Goal: Task Accomplishment & Management: Use online tool/utility

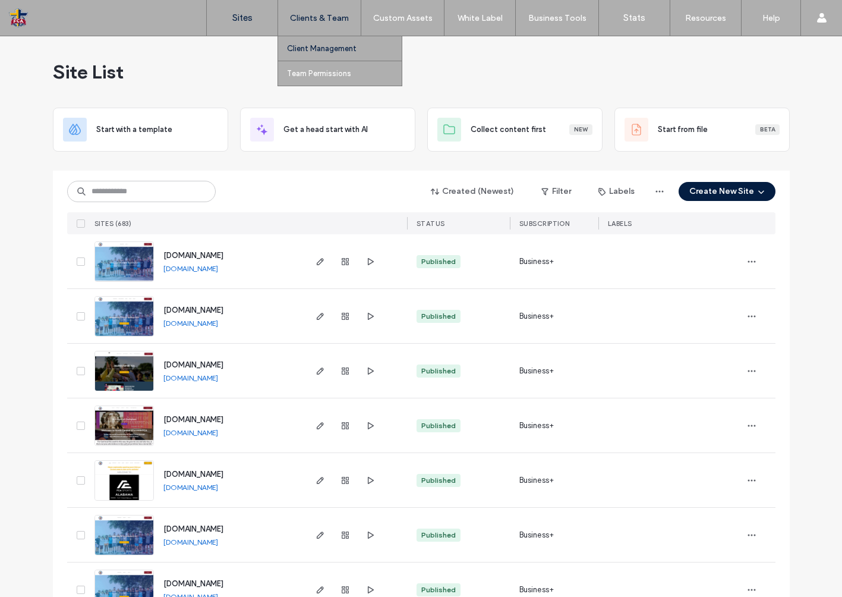
click at [332, 44] on label "Client Management" at bounding box center [322, 48] width 70 height 9
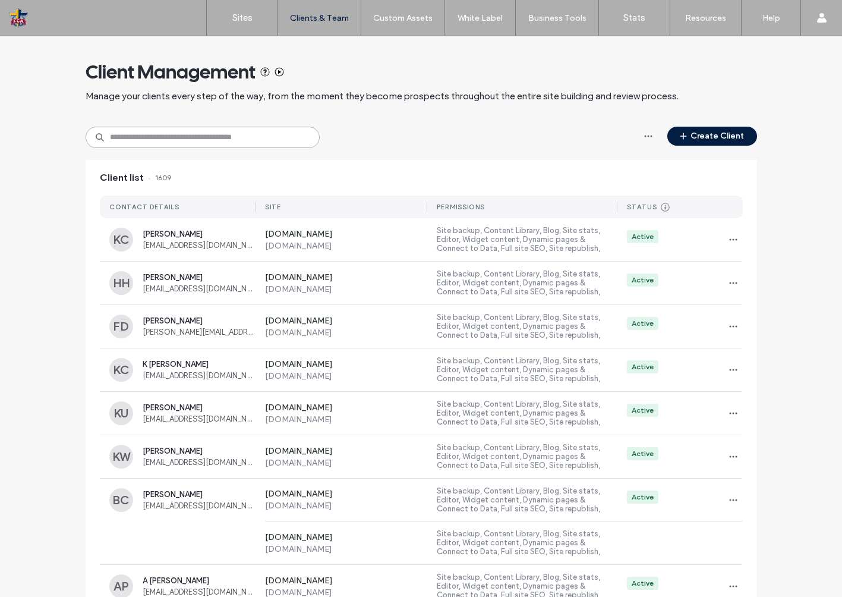
click at [204, 139] on input at bounding box center [203, 137] width 234 height 21
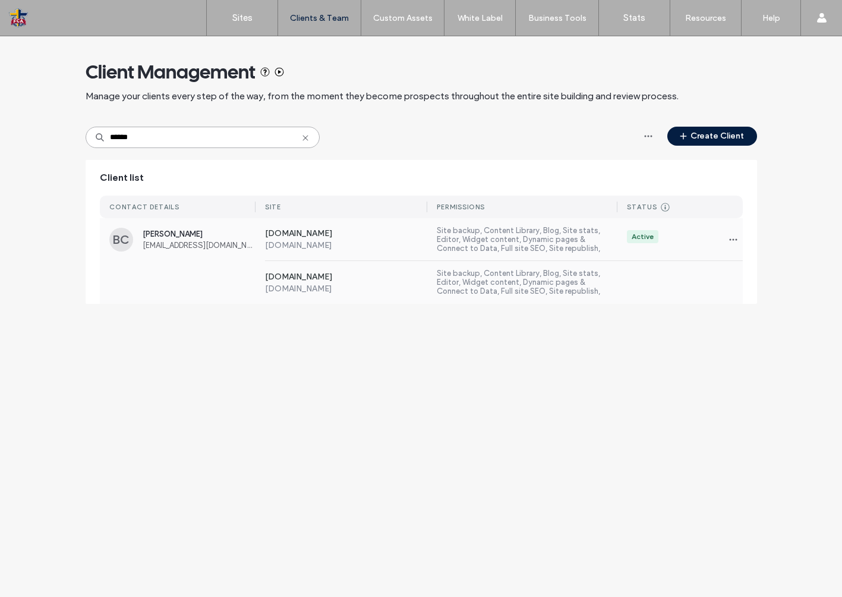
type input "******"
click at [197, 250] on div "BC Beth Crompton bethcrompton@fca.org" at bounding box center [182, 240] width 146 height 24
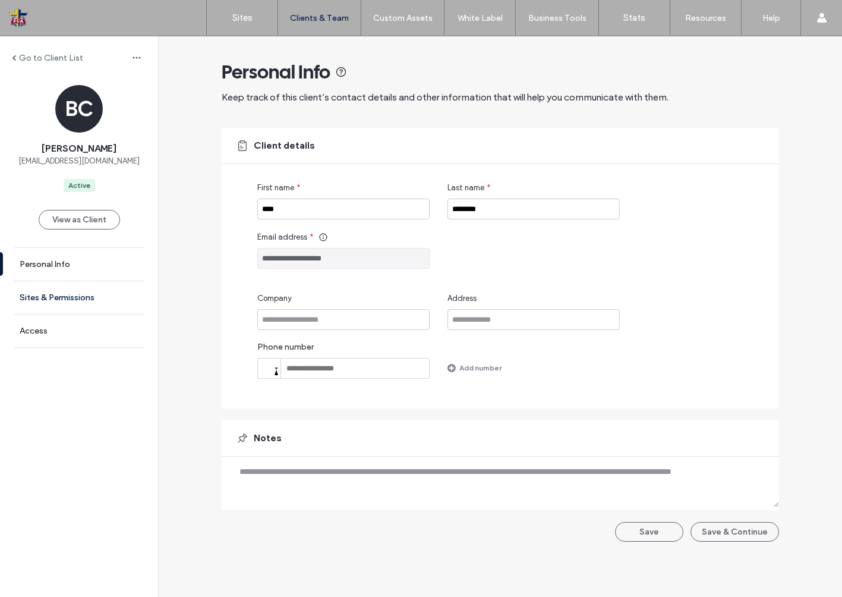
click at [33, 288] on link "Sites & Permissions" at bounding box center [79, 297] width 158 height 33
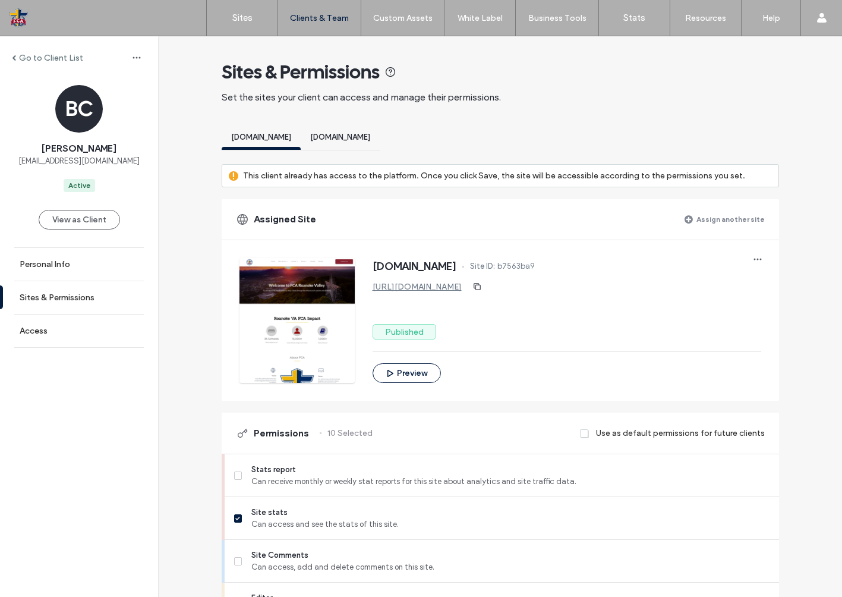
click at [703, 222] on label "Assign another site" at bounding box center [731, 219] width 68 height 21
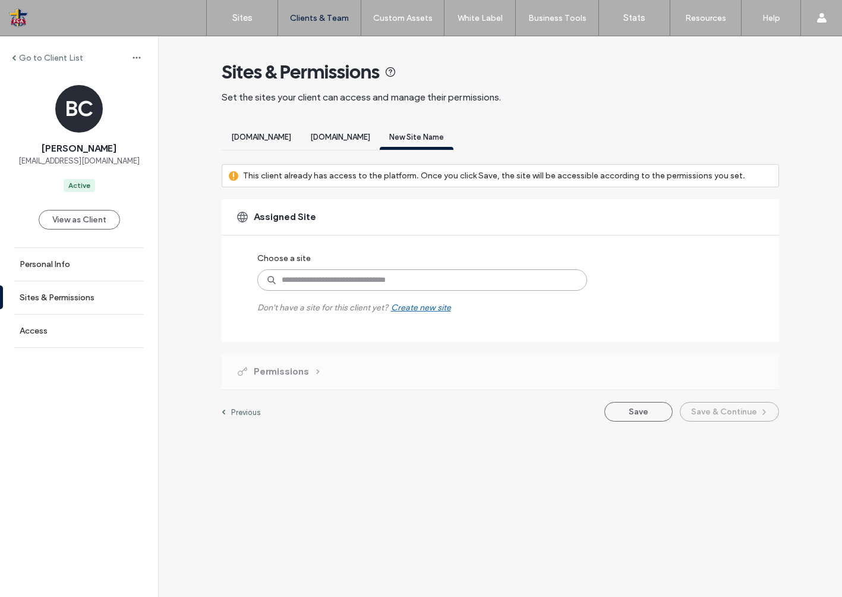
click at [466, 288] on input at bounding box center [422, 279] width 330 height 21
type input "****"
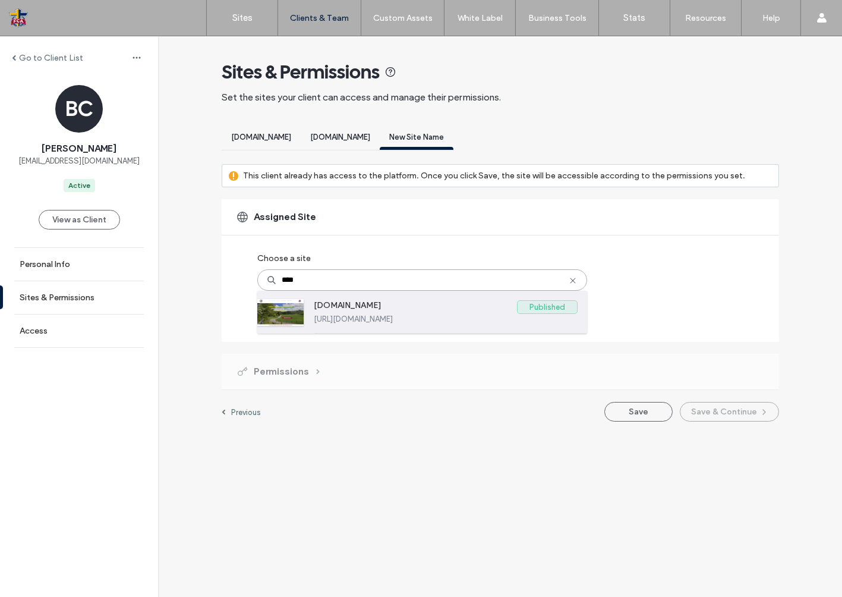
click at [481, 309] on label "wildernessroadride.org" at bounding box center [415, 307] width 203 height 14
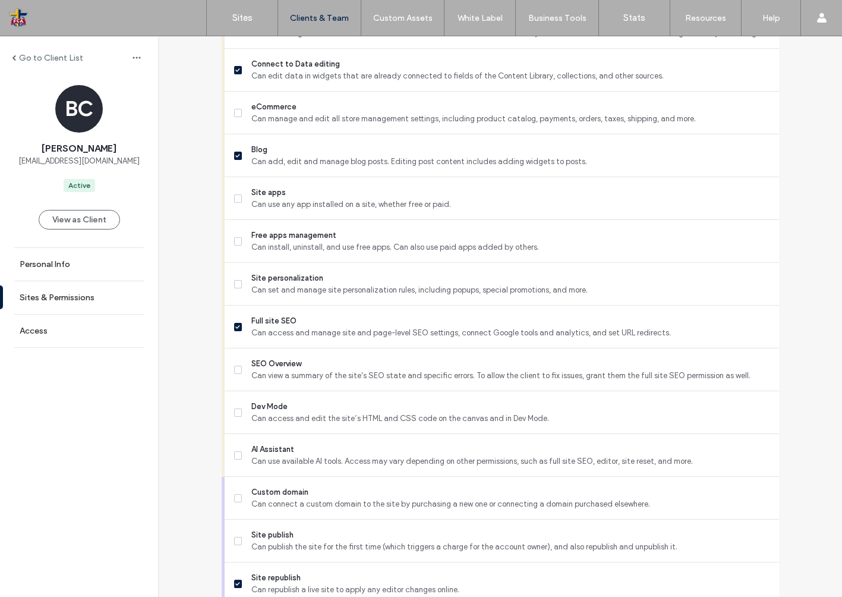
scroll to position [928, 0]
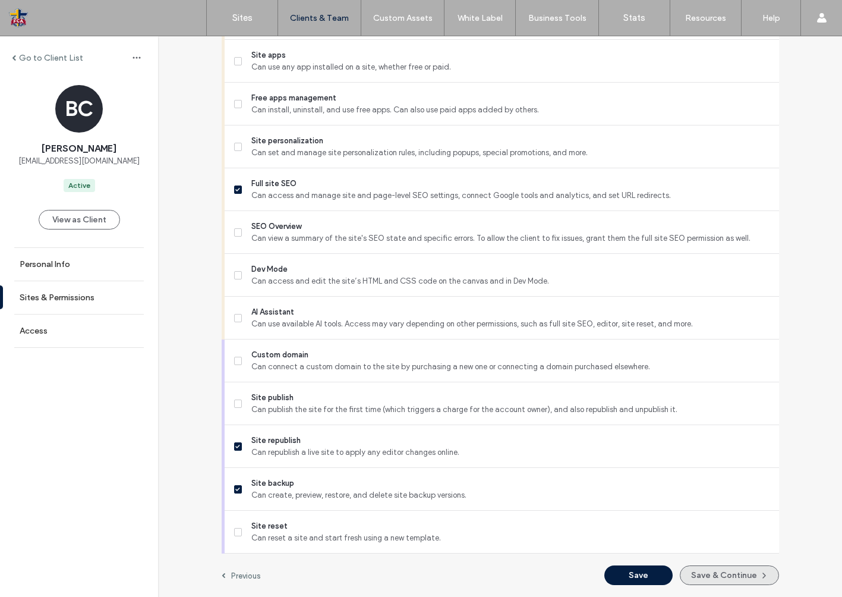
click at [718, 584] on button "Save & Continue" at bounding box center [729, 575] width 99 height 20
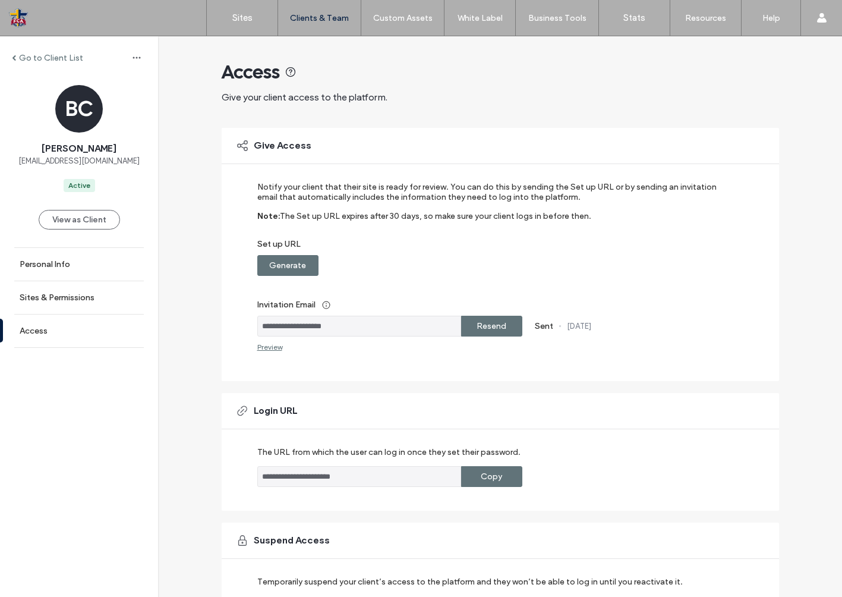
scroll to position [84, 0]
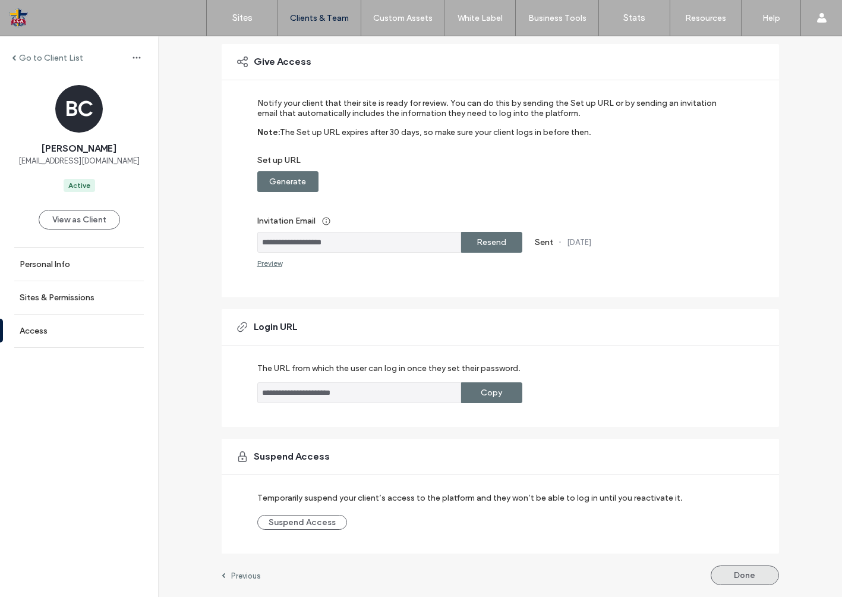
click at [725, 571] on button "Done" at bounding box center [745, 575] width 68 height 20
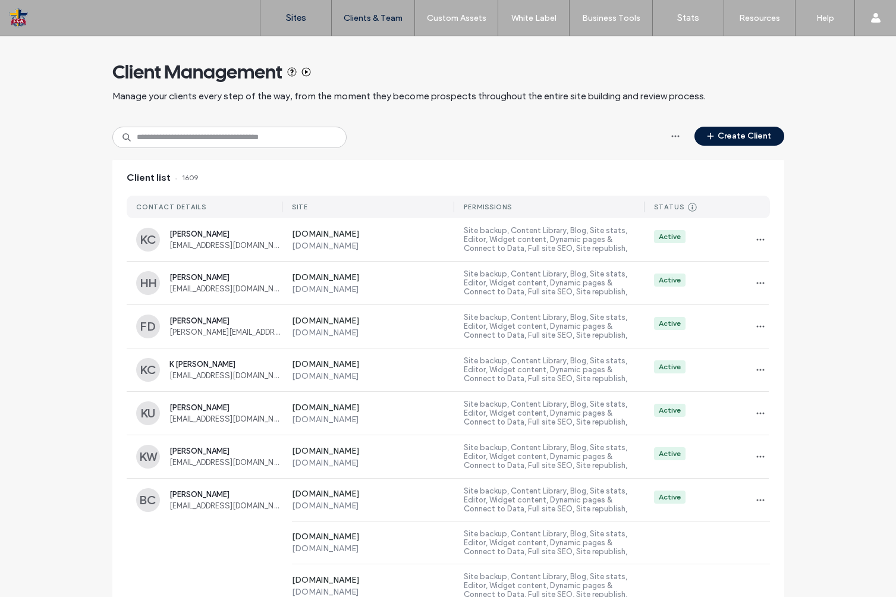
click at [296, 21] on label "Sites" at bounding box center [296, 17] width 20 height 11
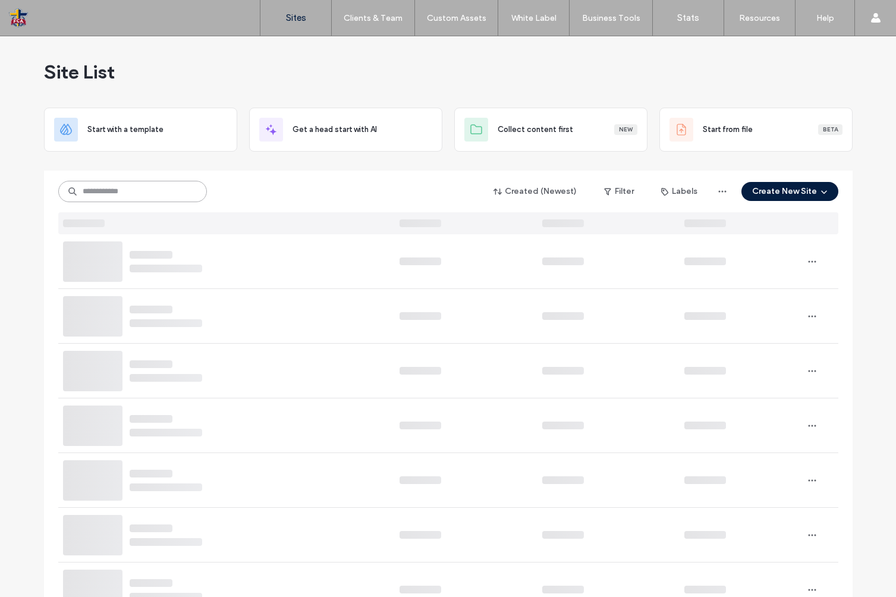
click at [155, 197] on input at bounding box center [132, 191] width 149 height 21
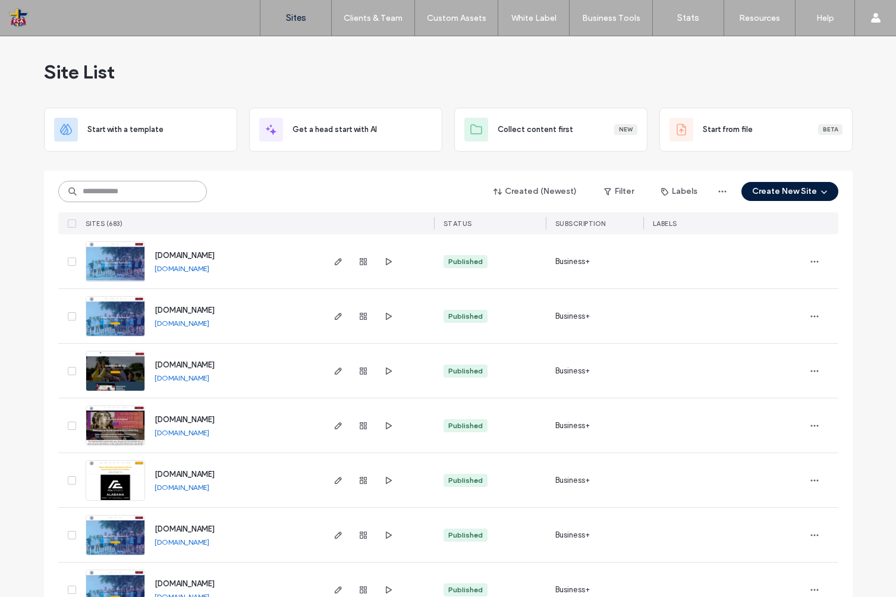
paste input "**********"
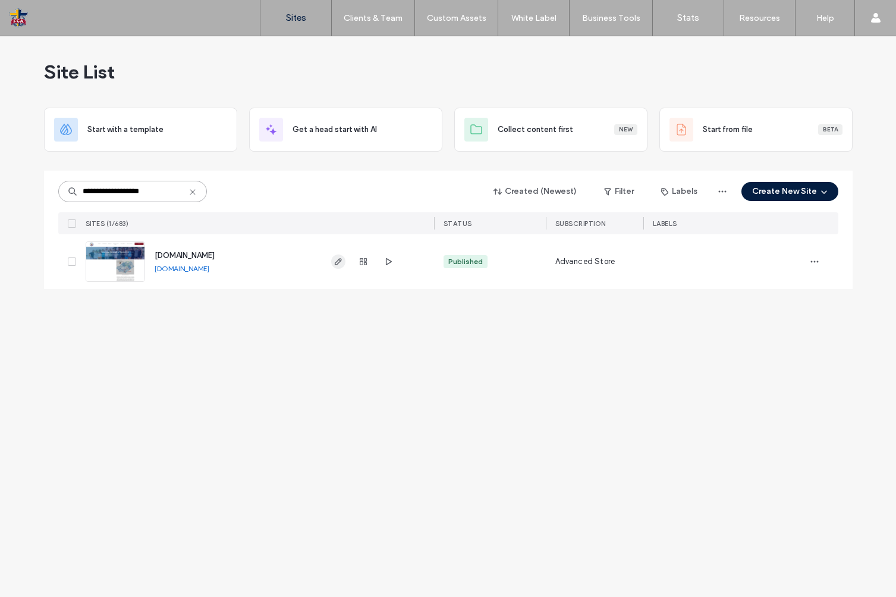
type input "**********"
click at [340, 262] on icon "button" at bounding box center [339, 262] width 10 height 10
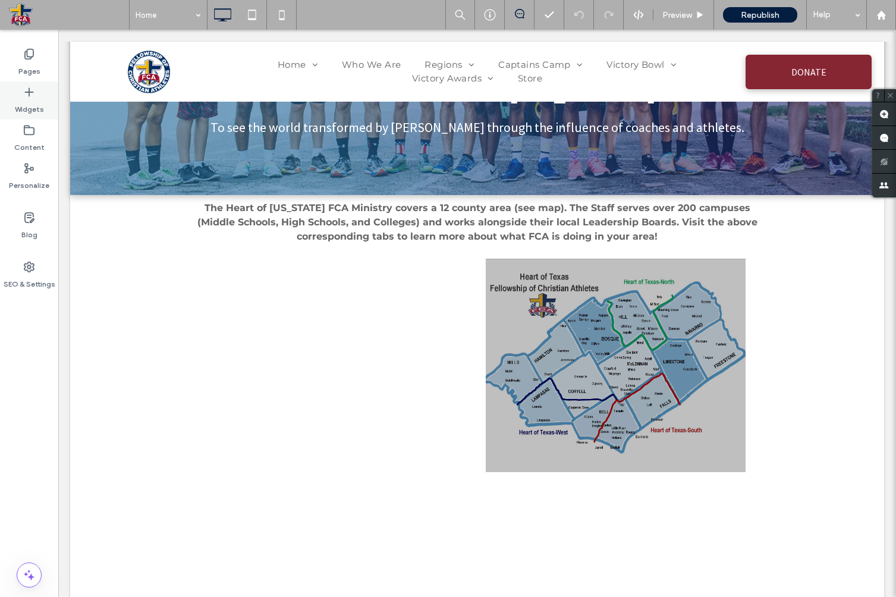
scroll to position [314, 0]
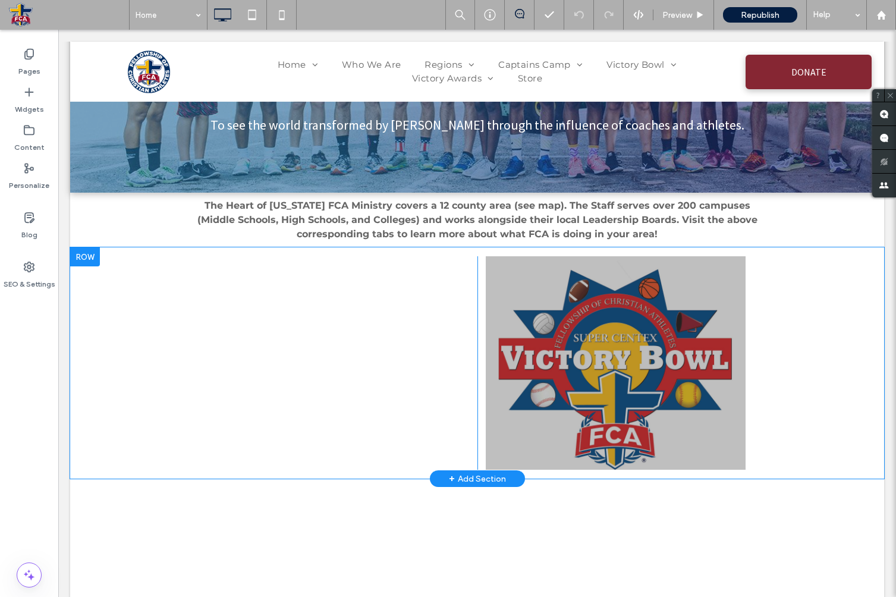
click at [334, 323] on div "Click To Paste" at bounding box center [334, 362] width 285 height 213
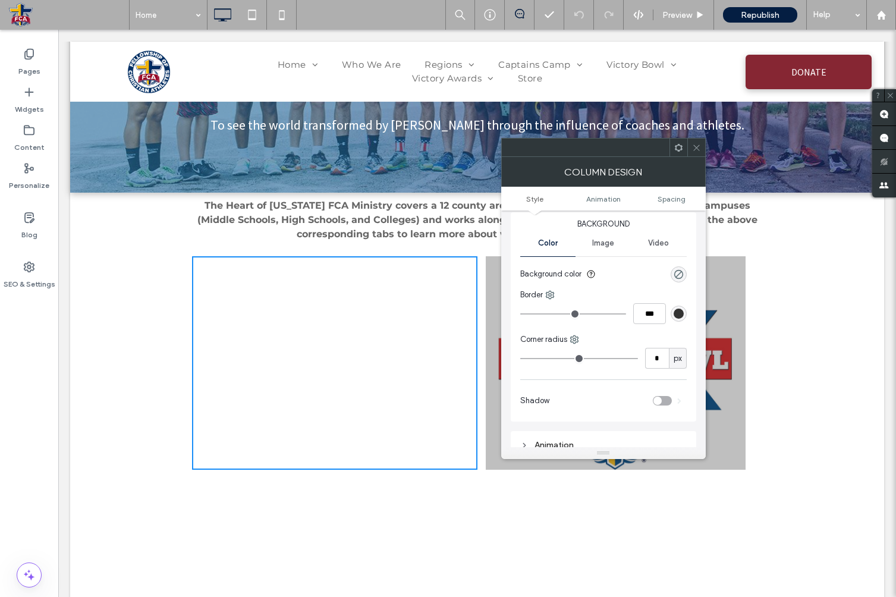
scroll to position [29, 0]
click at [411, 324] on div "Click To Paste" at bounding box center [334, 362] width 285 height 213
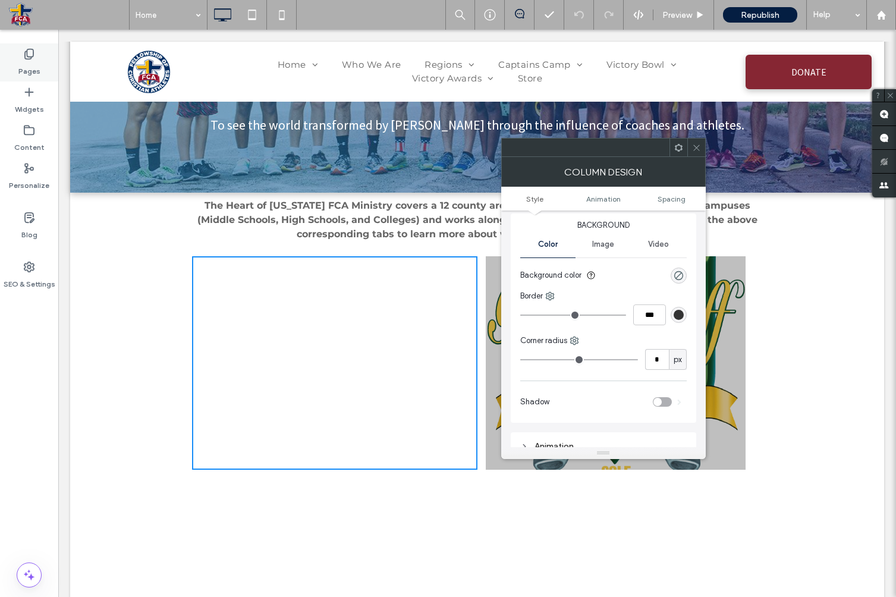
click at [21, 58] on div "Pages" at bounding box center [29, 62] width 58 height 38
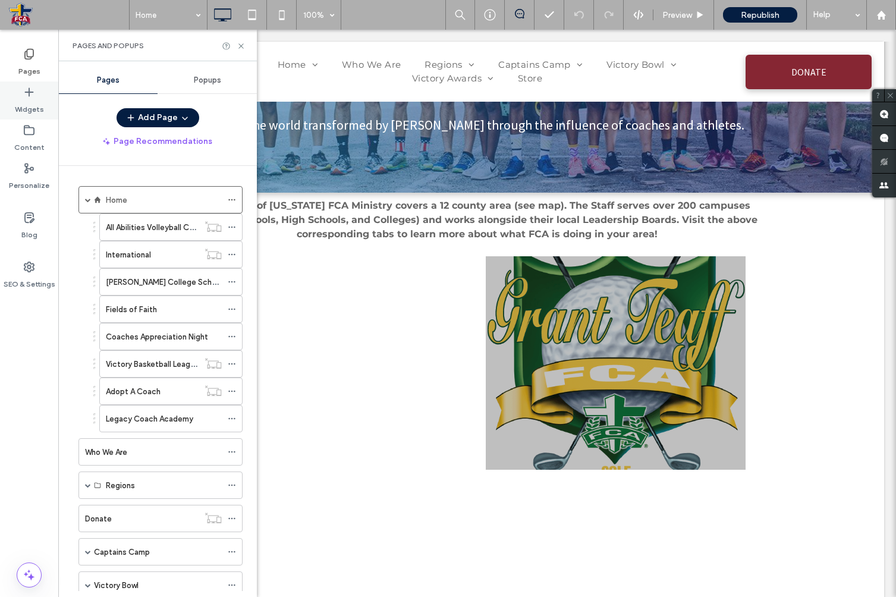
click at [29, 99] on label "Widgets" at bounding box center [29, 106] width 29 height 17
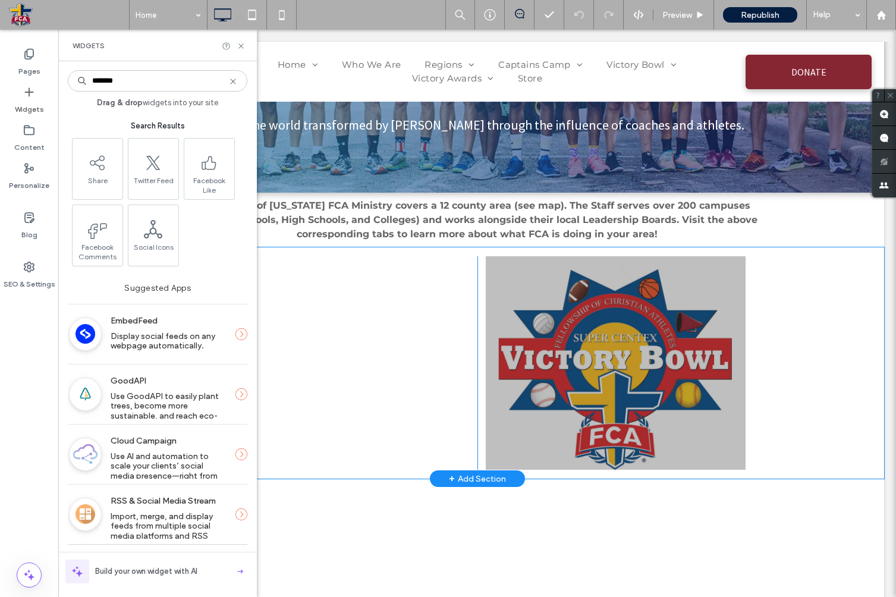
type input "******"
click at [319, 298] on div "Click To Paste" at bounding box center [334, 362] width 285 height 213
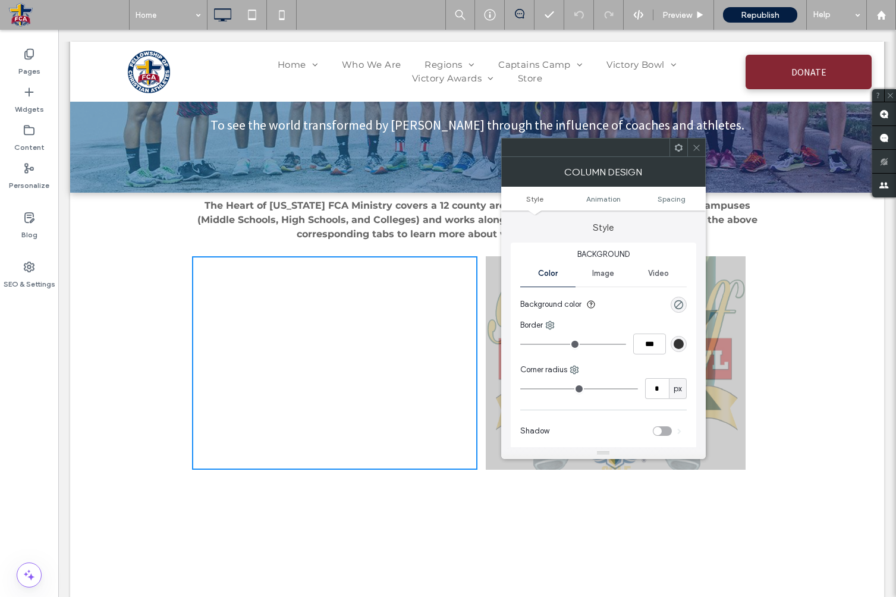
click at [694, 144] on icon at bounding box center [696, 147] width 9 height 9
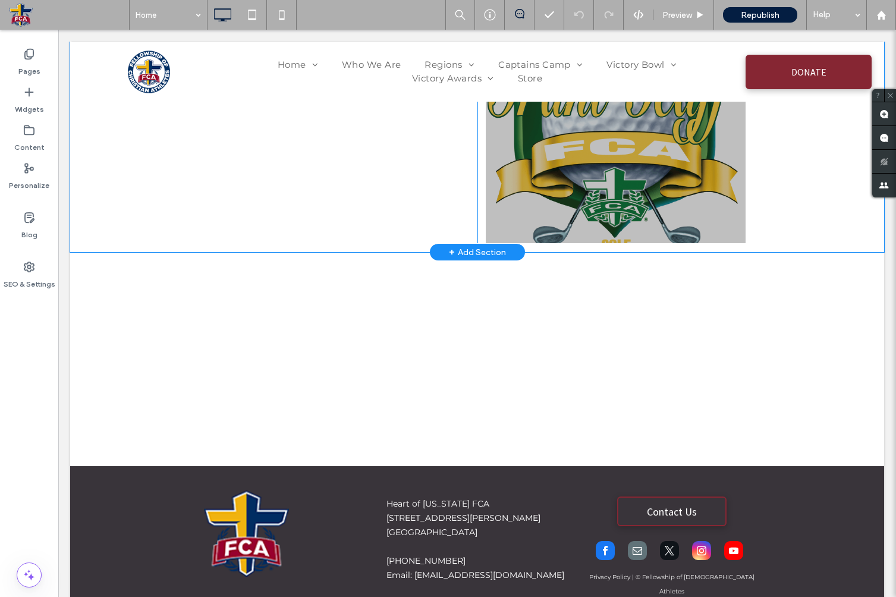
scroll to position [569, 0]
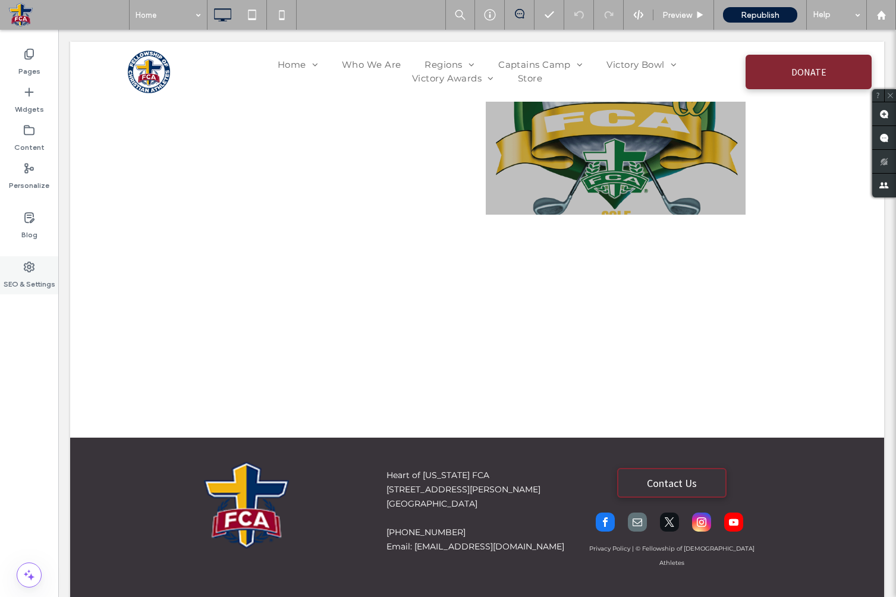
click at [36, 273] on label "SEO & Settings" at bounding box center [30, 281] width 52 height 17
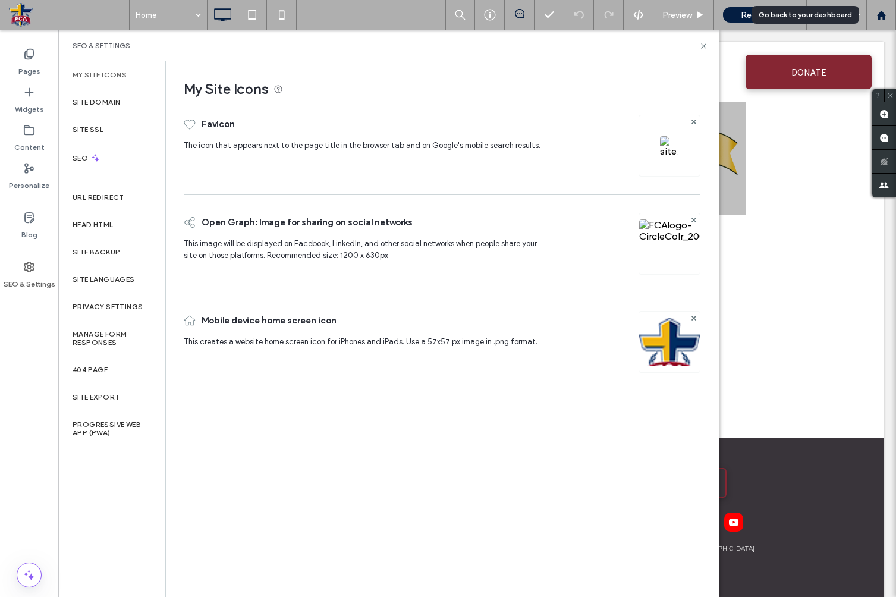
click at [882, 15] on use at bounding box center [880, 14] width 9 height 9
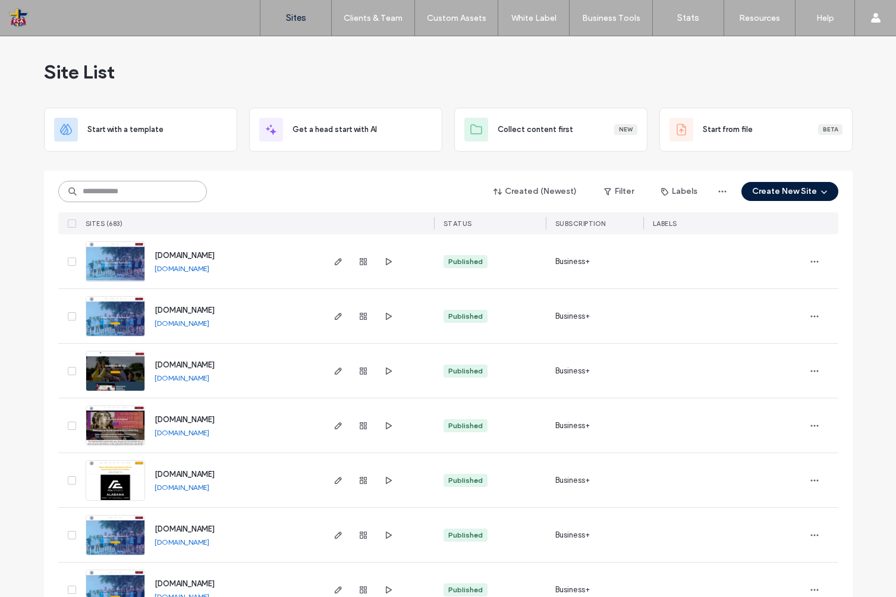
click at [155, 201] on input at bounding box center [132, 191] width 149 height 21
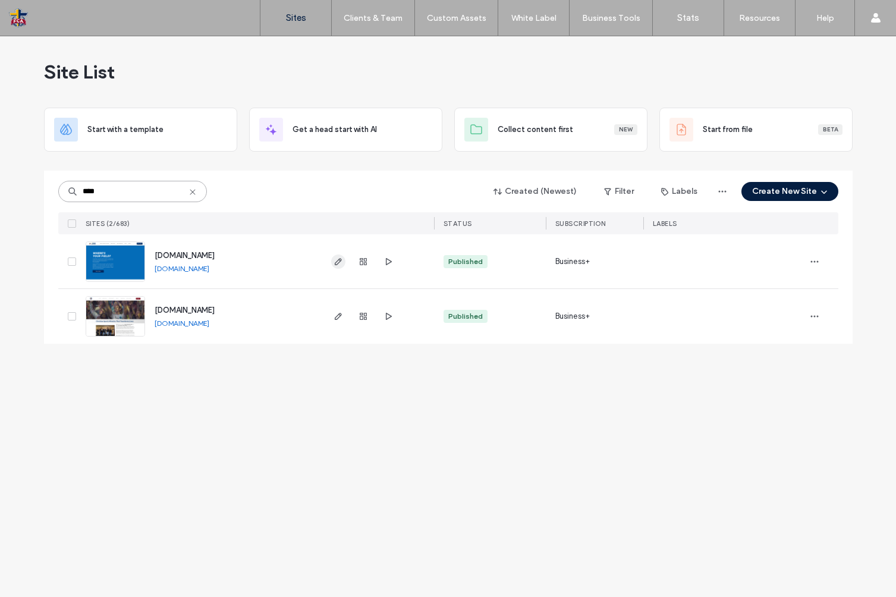
type input "****"
click at [331, 260] on span "button" at bounding box center [338, 261] width 14 height 14
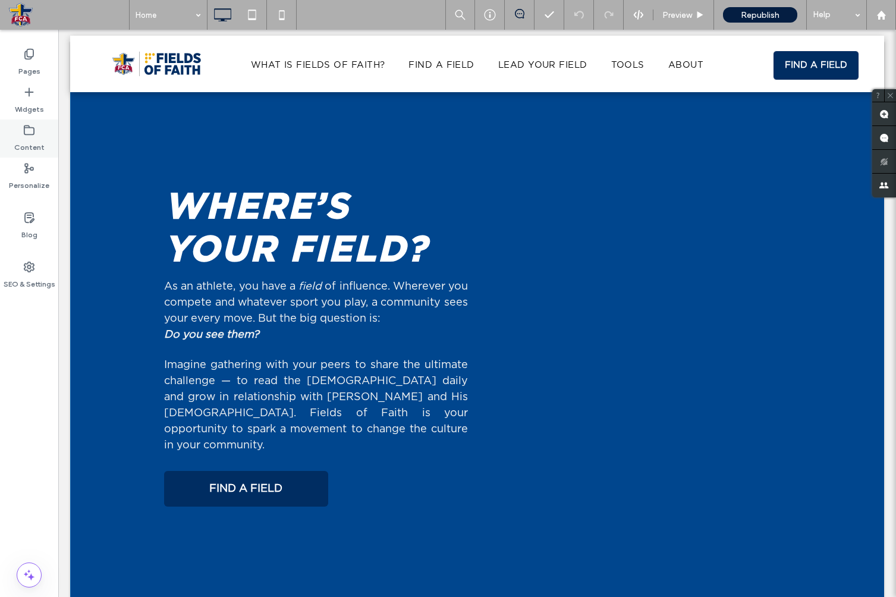
click at [22, 132] on div "Content" at bounding box center [29, 139] width 58 height 38
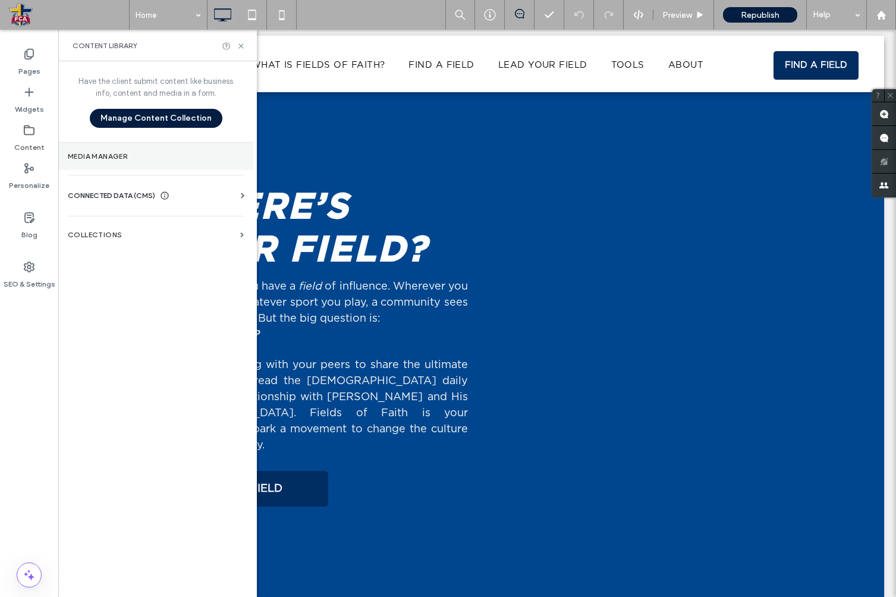
click at [155, 166] on section "Media Manager" at bounding box center [155, 156] width 195 height 27
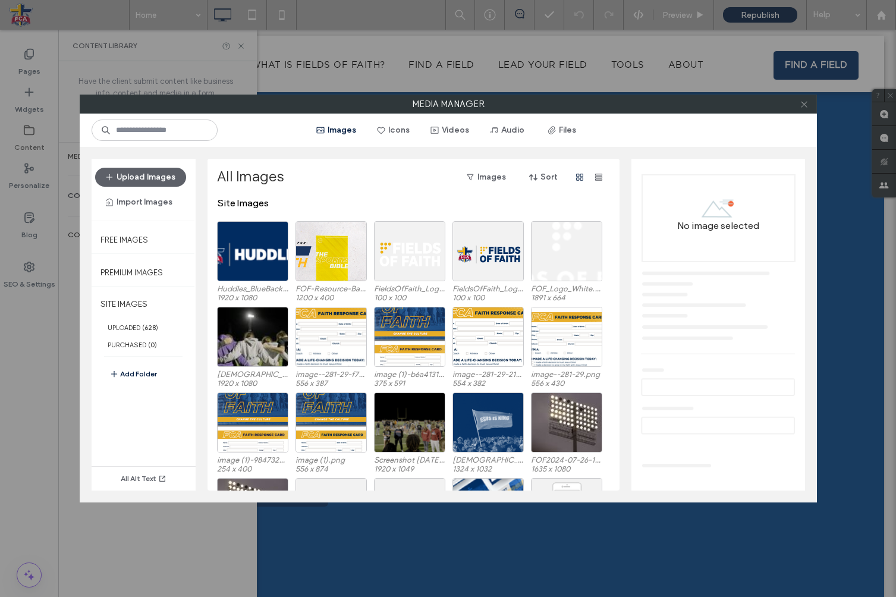
click at [807, 98] on span at bounding box center [804, 104] width 9 height 18
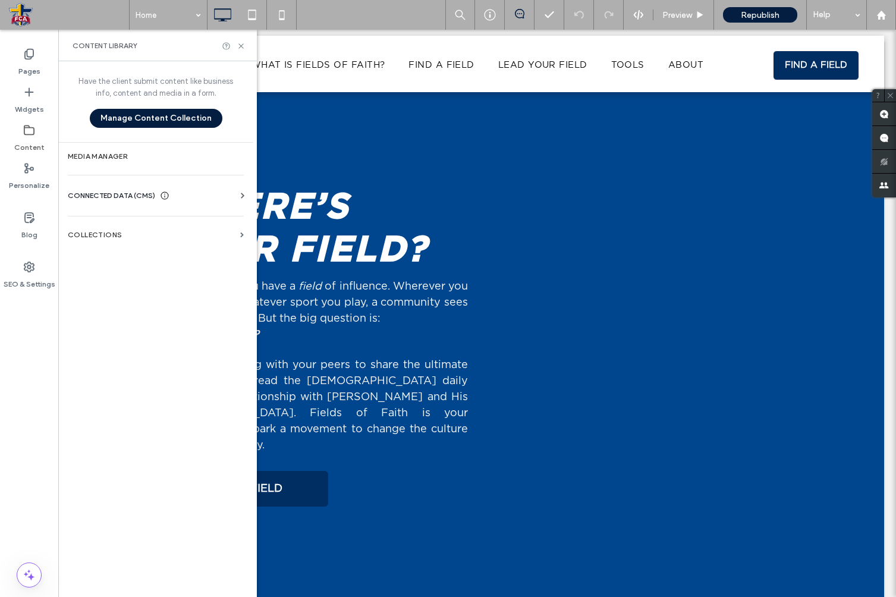
click at [121, 200] on span "CONNECTED DATA (CMS)" at bounding box center [111, 196] width 87 height 12
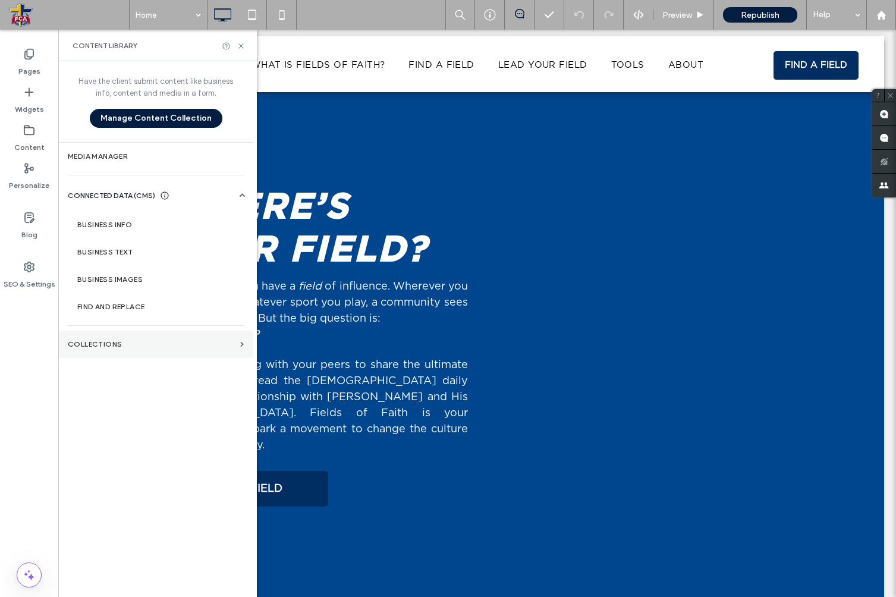
click at [111, 347] on label "Collections" at bounding box center [152, 344] width 168 height 8
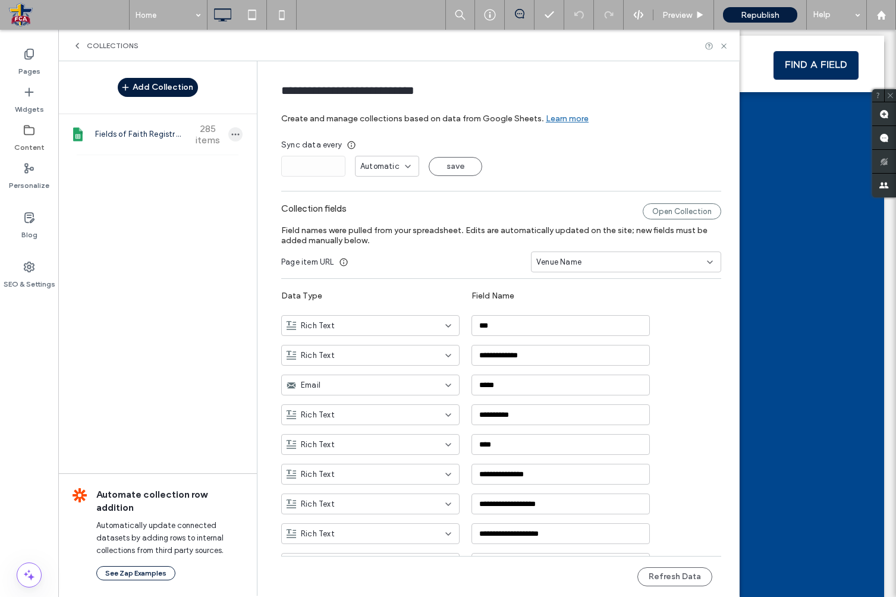
click at [231, 132] on icon "button" at bounding box center [236, 135] width 10 height 10
click at [164, 131] on span "Fields of Faith Registration" at bounding box center [139, 134] width 89 height 12
click at [166, 133] on span "Fields of Faith Registration" at bounding box center [139, 134] width 89 height 12
click at [222, 134] on div "Fields of Faith Registration 285 items" at bounding box center [157, 134] width 199 height 40
click at [233, 136] on icon "button" at bounding box center [236, 135] width 10 height 10
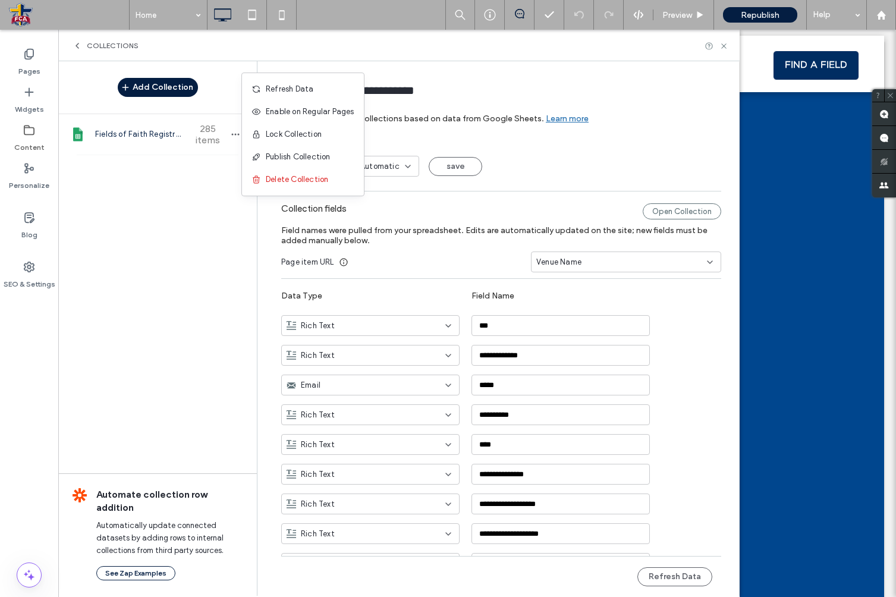
click at [441, 131] on form "**********" at bounding box center [501, 538] width 476 height 931
click at [149, 143] on div "Fields of Faith Registration 285 items" at bounding box center [157, 134] width 199 height 40
click at [150, 139] on span "Fields of Faith Registration" at bounding box center [139, 134] width 89 height 12
click at [236, 138] on span "button" at bounding box center [235, 134] width 14 height 14
click at [559, 219] on label "Field names were pulled from your spreadsheet. Edits are automatically updated …" at bounding box center [501, 235] width 440 height 32
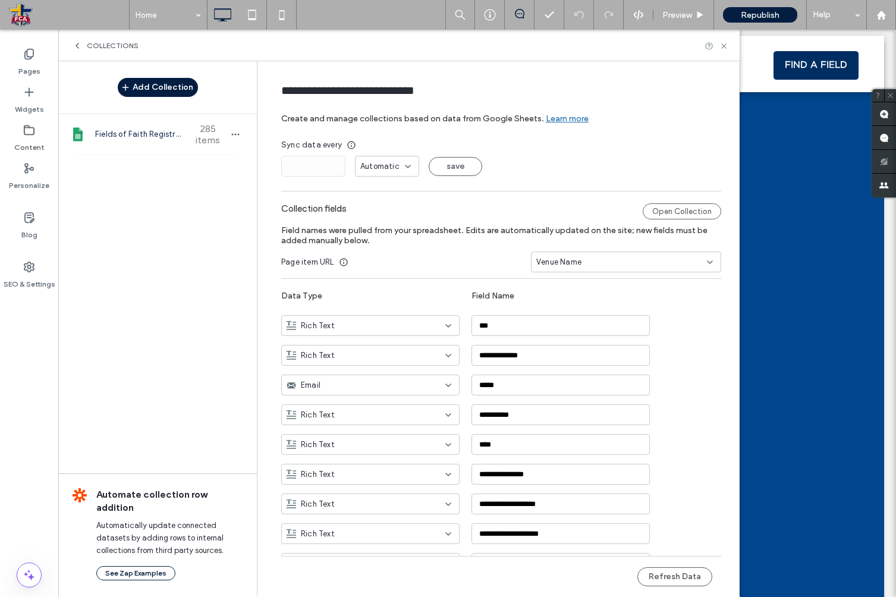
click at [660, 213] on div "Open Collection" at bounding box center [682, 211] width 78 height 16
